Goal: Information Seeking & Learning: Learn about a topic

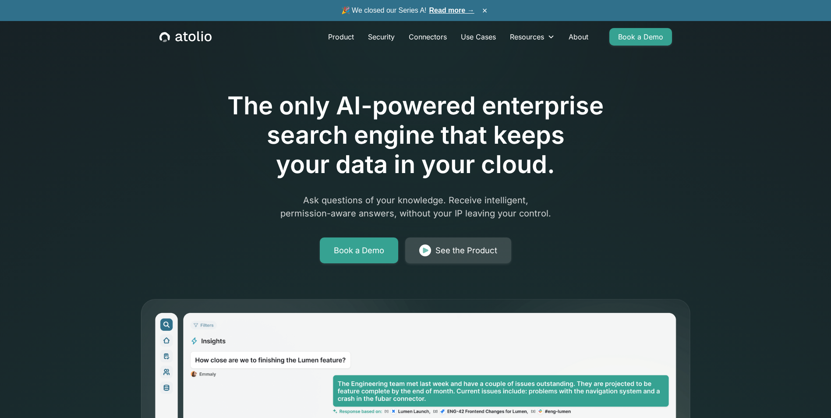
click at [462, 255] on div "See the Product" at bounding box center [466, 250] width 62 height 12
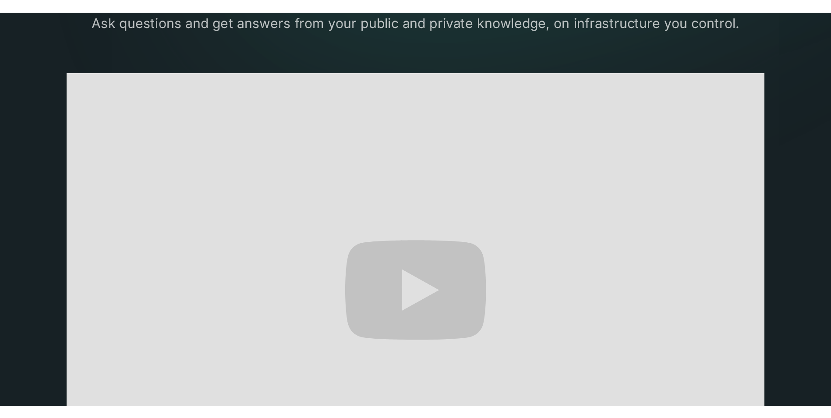
scroll to position [135, 0]
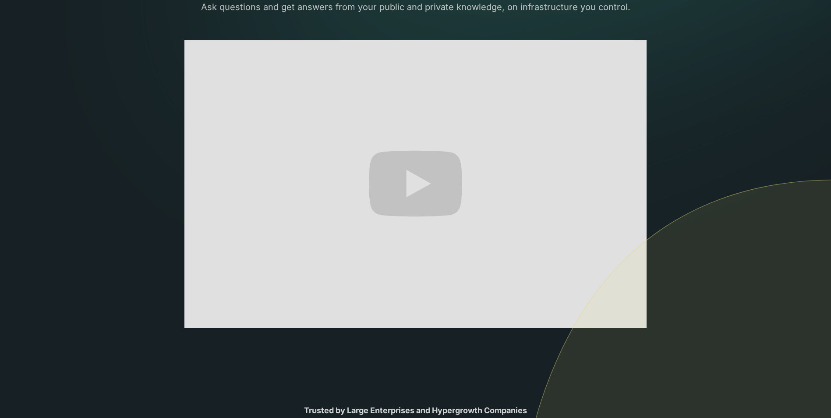
click at [524, 233] on img at bounding box center [672, 341] width 317 height 324
click at [567, 313] on img at bounding box center [672, 341] width 317 height 324
click at [568, 317] on img at bounding box center [672, 341] width 317 height 324
click at [567, 321] on img at bounding box center [672, 341] width 317 height 324
click at [628, 244] on img at bounding box center [672, 341] width 317 height 324
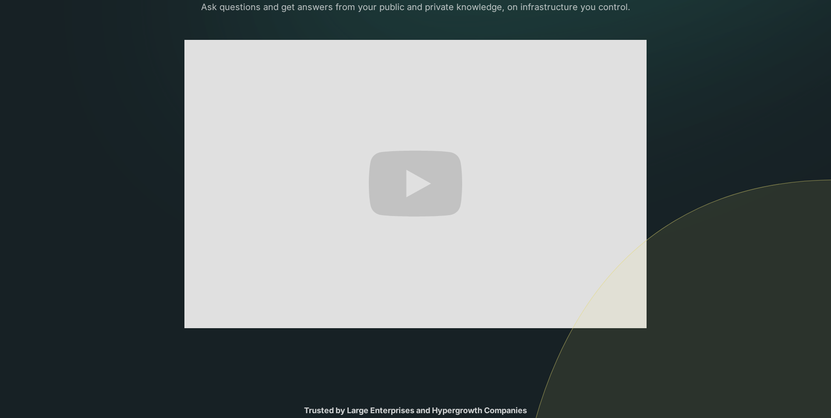
click at [571, 317] on img at bounding box center [672, 341] width 317 height 324
click at [631, 317] on img at bounding box center [672, 341] width 317 height 324
